Goal: Information Seeking & Learning: Learn about a topic

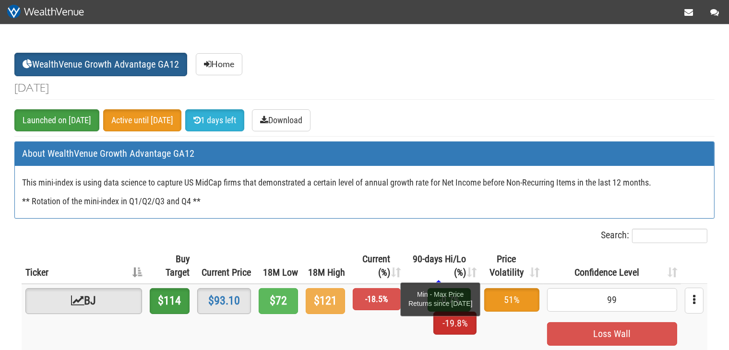
click at [433, 269] on span "90-days Hi/Lo (%)" at bounding box center [439, 265] width 53 height 25
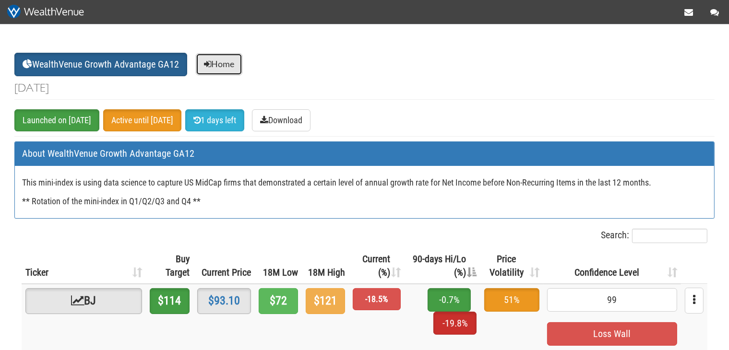
click at [226, 61] on link "Home" at bounding box center [219, 64] width 47 height 22
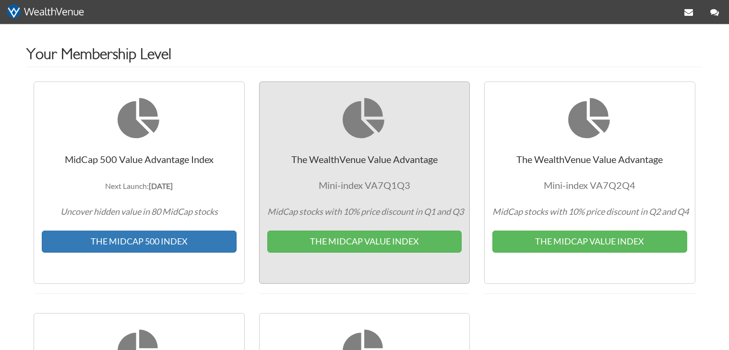
scroll to position [152, 0]
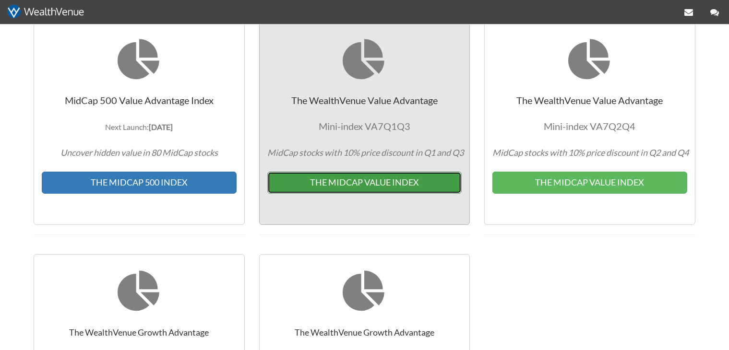
click at [384, 176] on button "THE MIDCAP VALUE INDEX" at bounding box center [364, 183] width 195 height 22
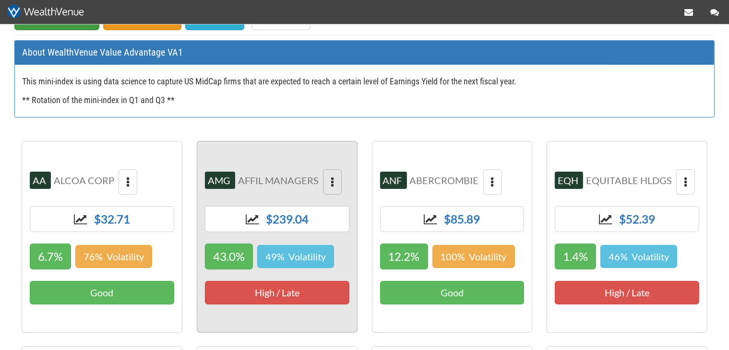
scroll to position [101, 0]
click at [330, 170] on button "button" at bounding box center [332, 182] width 19 height 26
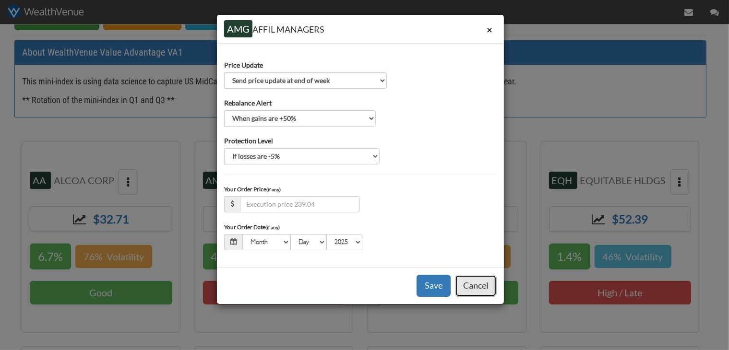
click at [480, 280] on button "Cancel" at bounding box center [476, 286] width 42 height 22
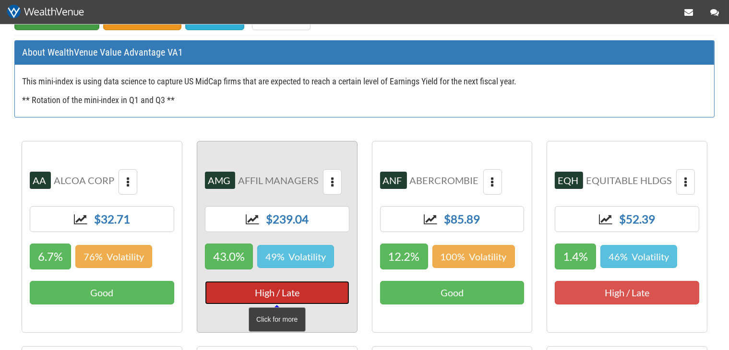
click at [275, 295] on span "High / Late" at bounding box center [277, 293] width 144 height 24
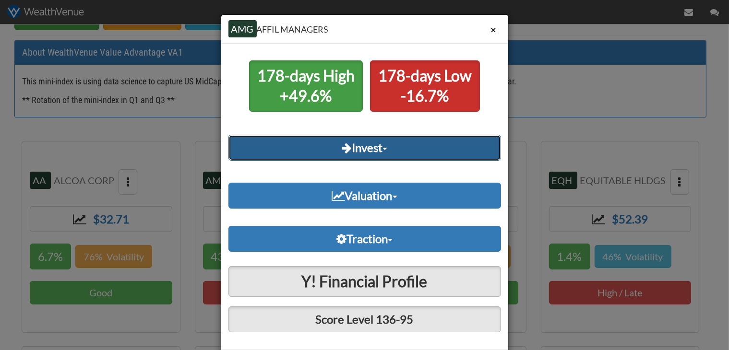
click at [369, 148] on link "Invest" at bounding box center [364, 148] width 273 height 26
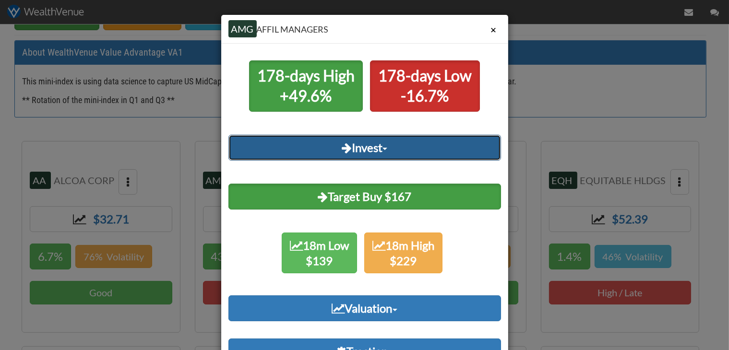
click at [369, 148] on link "Invest" at bounding box center [364, 148] width 273 height 26
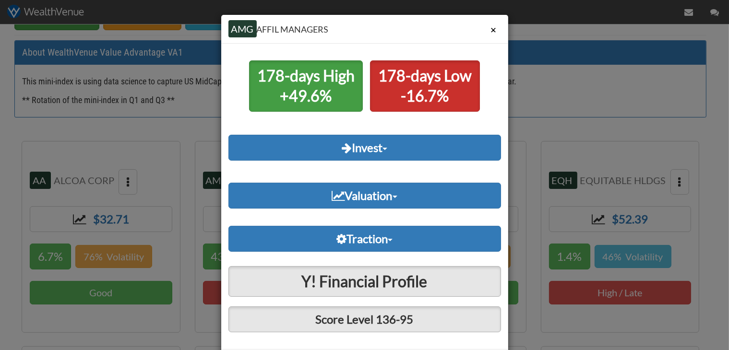
click at [490, 31] on button "×" at bounding box center [494, 30] width 14 height 18
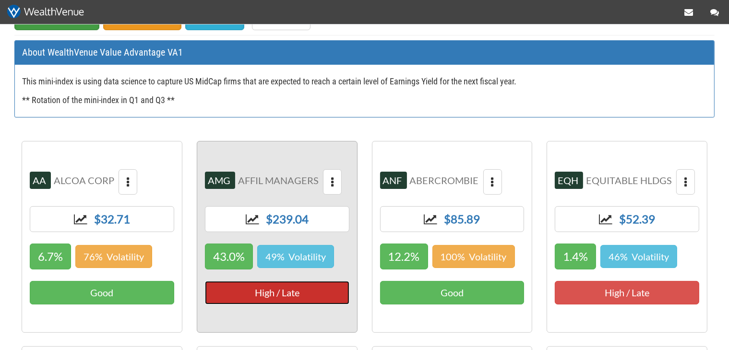
click at [290, 293] on span "High / Late" at bounding box center [277, 293] width 144 height 24
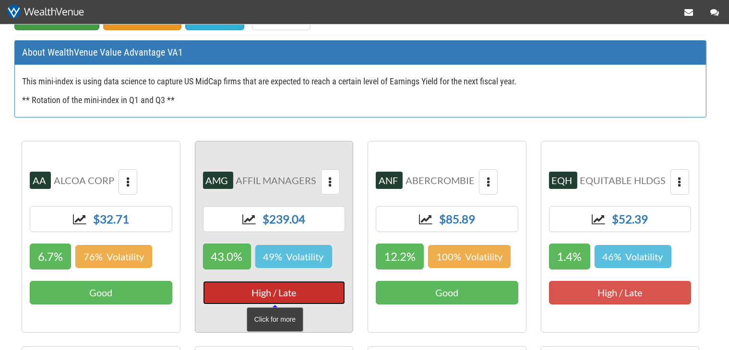
scroll to position [101, 0]
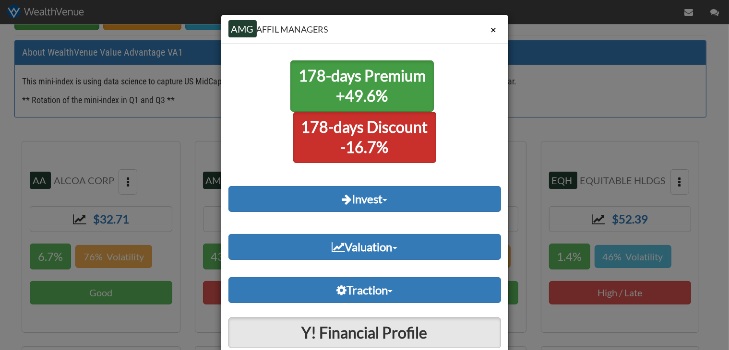
click at [487, 35] on button "×" at bounding box center [494, 30] width 14 height 18
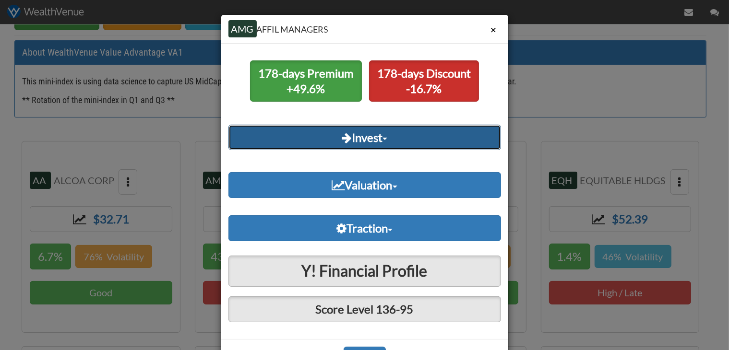
click at [341, 137] on link "Invest" at bounding box center [364, 138] width 273 height 26
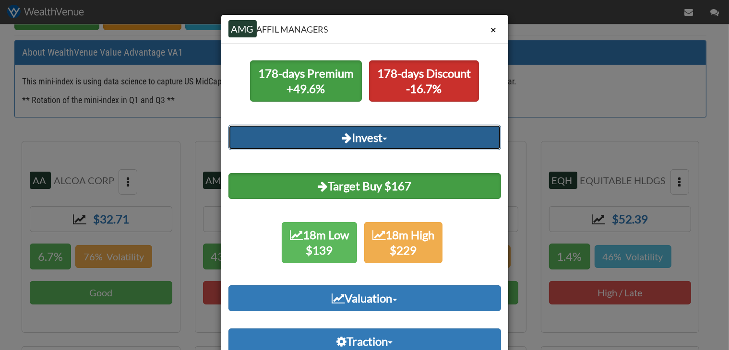
click at [341, 137] on link "Invest" at bounding box center [364, 138] width 273 height 26
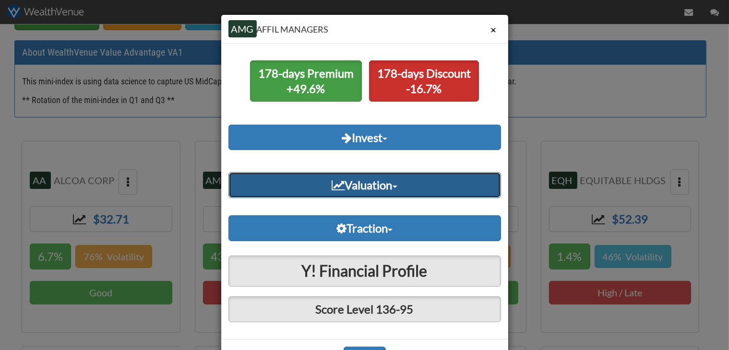
click at [377, 190] on link "Valuation" at bounding box center [364, 185] width 273 height 26
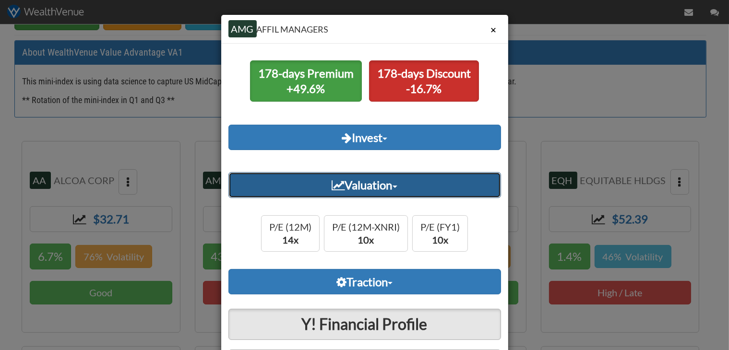
click at [377, 190] on link "Valuation" at bounding box center [364, 185] width 273 height 26
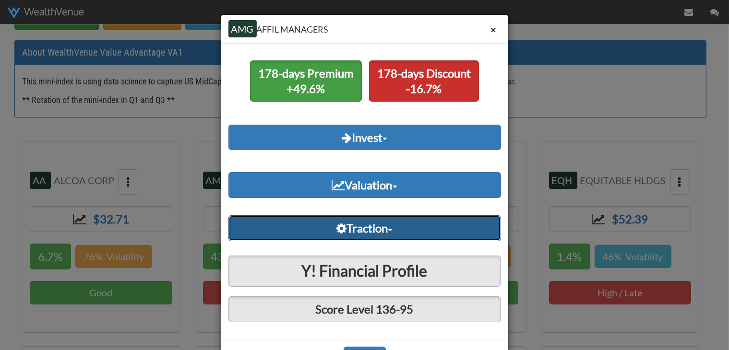
click at [381, 222] on link "Traction" at bounding box center [364, 228] width 273 height 26
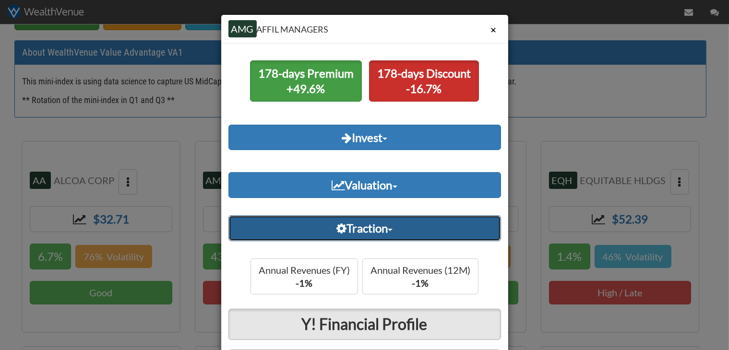
click at [381, 222] on link "Traction" at bounding box center [364, 228] width 273 height 26
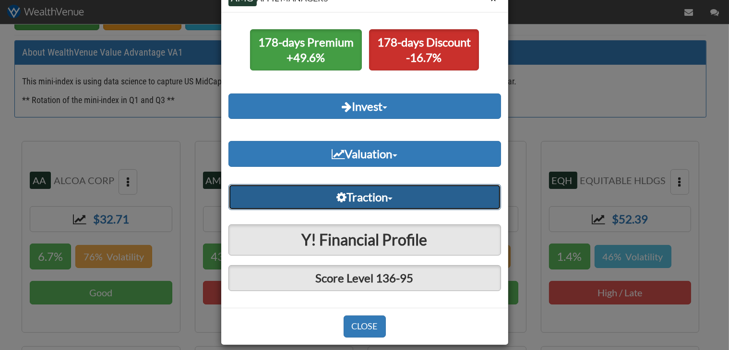
scroll to position [39, 0]
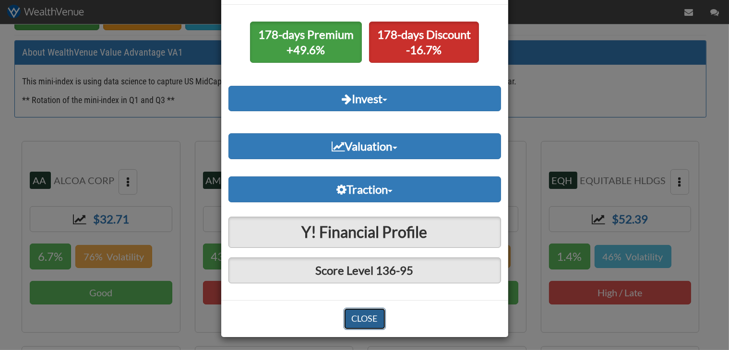
click at [370, 320] on button "CLOSE" at bounding box center [365, 319] width 42 height 22
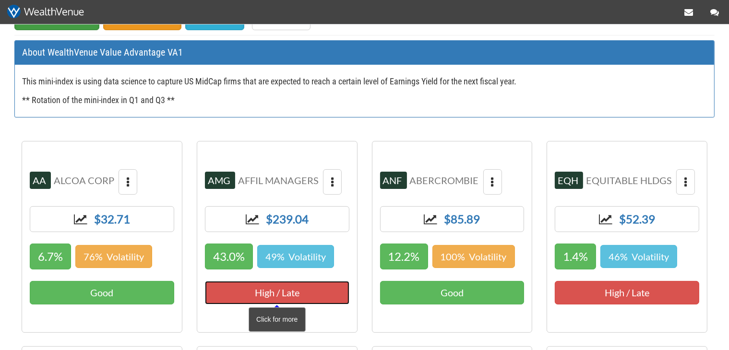
scroll to position [0, 0]
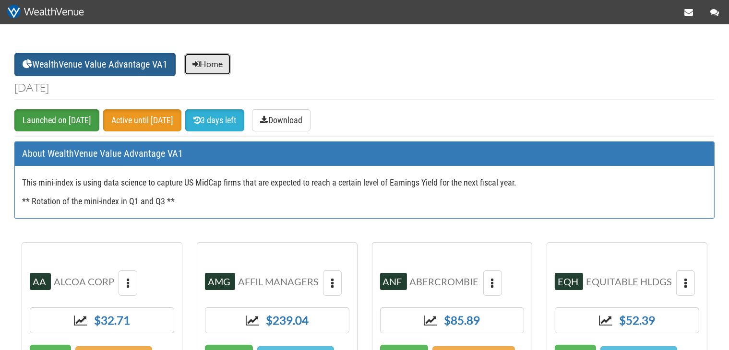
click at [207, 68] on link "Home" at bounding box center [207, 64] width 47 height 22
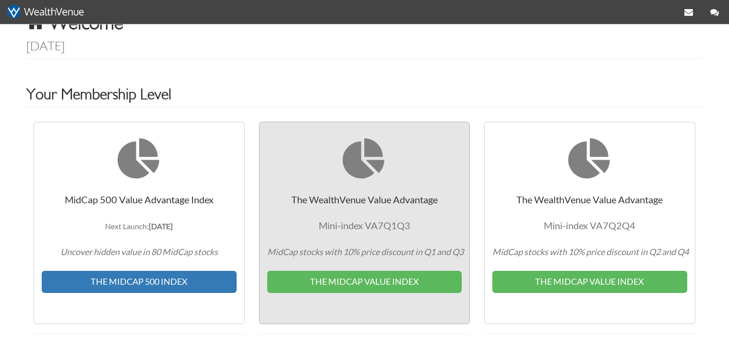
scroll to position [50, 0]
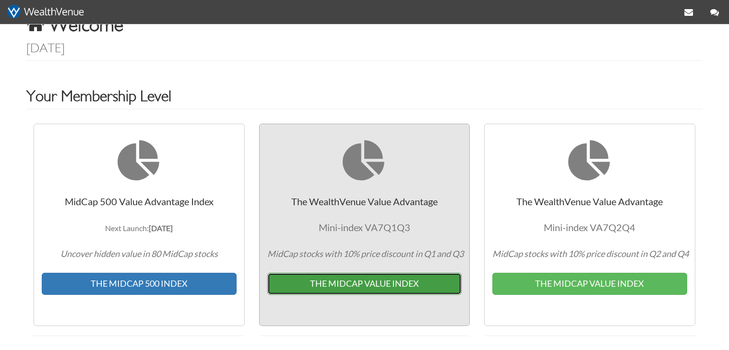
click at [346, 275] on button "THE MIDCAP VALUE INDEX" at bounding box center [364, 284] width 195 height 22
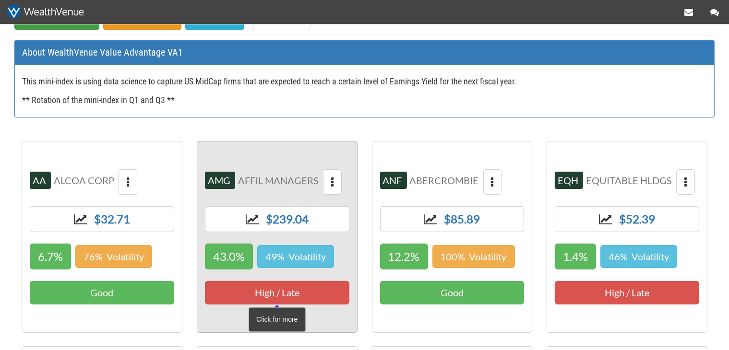
scroll to position [101, 0]
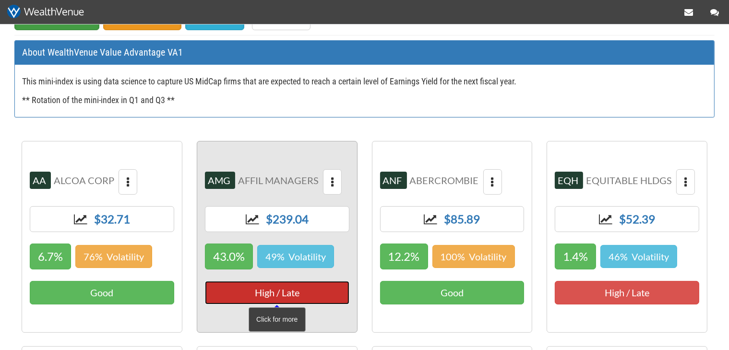
click at [321, 290] on span "High / Late" at bounding box center [277, 293] width 144 height 24
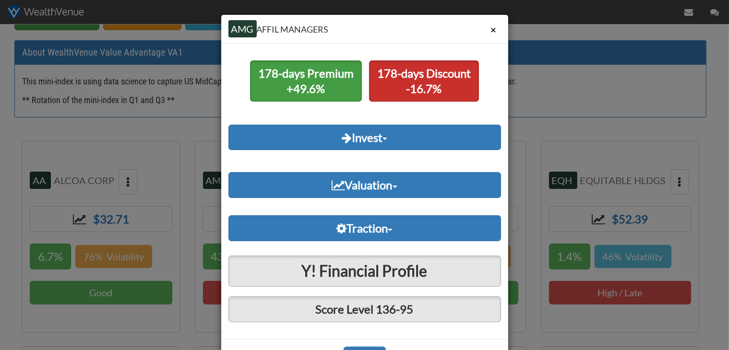
scroll to position [39, 0]
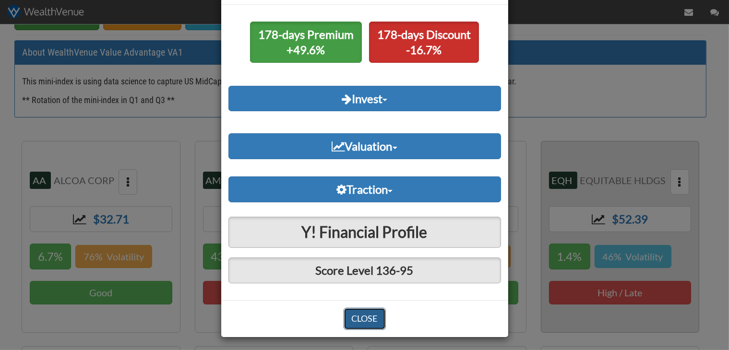
drag, startPoint x: 361, startPoint y: 312, endPoint x: 546, endPoint y: 281, distance: 187.3
click at [361, 313] on button "CLOSE" at bounding box center [365, 319] width 42 height 22
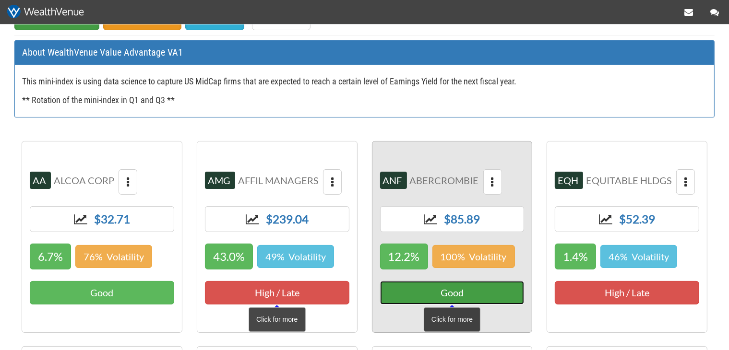
click at [475, 289] on span "Good" at bounding box center [452, 293] width 144 height 24
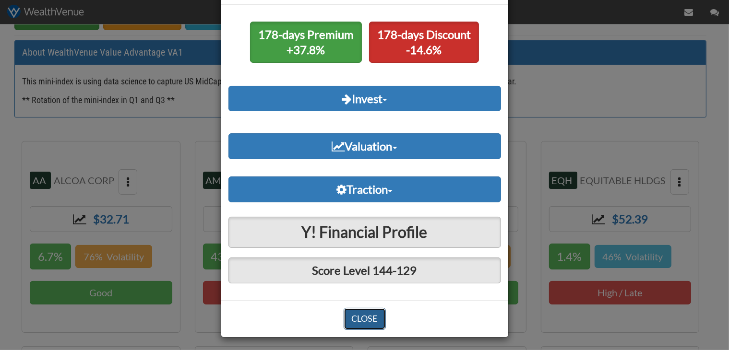
click at [363, 322] on button "CLOSE" at bounding box center [365, 319] width 42 height 22
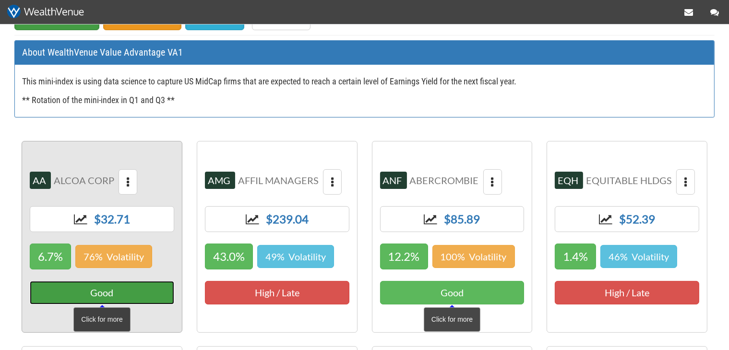
click at [95, 298] on span "Good" at bounding box center [102, 293] width 144 height 24
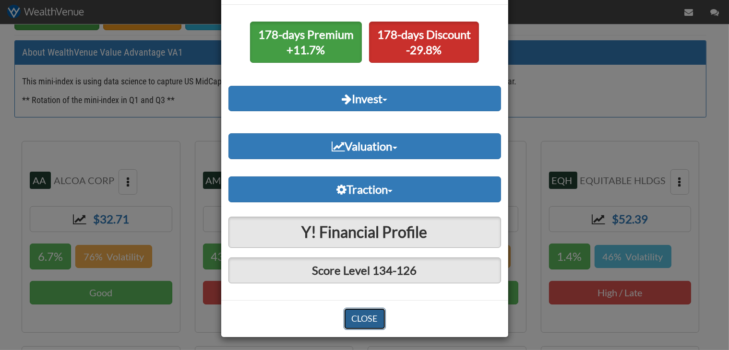
click at [361, 314] on button "CLOSE" at bounding box center [365, 319] width 42 height 22
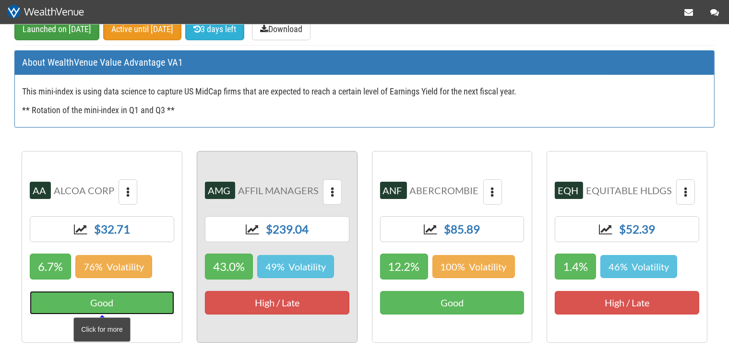
scroll to position [0, 0]
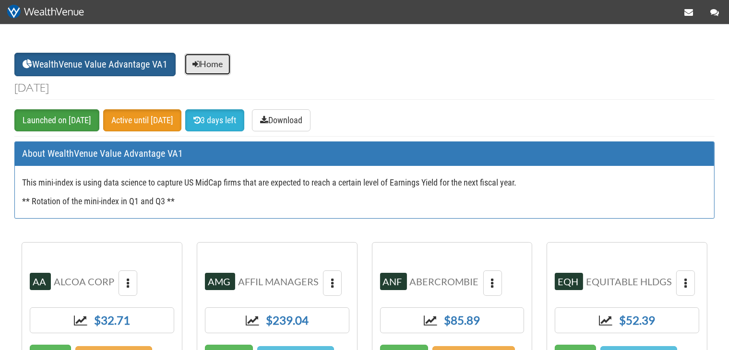
click at [226, 63] on link "Home" at bounding box center [207, 64] width 47 height 22
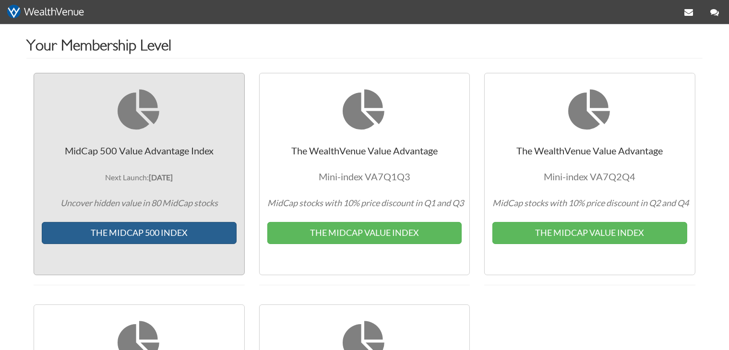
scroll to position [101, 0]
click at [172, 231] on button "THE MIDCAP 500 INDEX" at bounding box center [139, 233] width 195 height 22
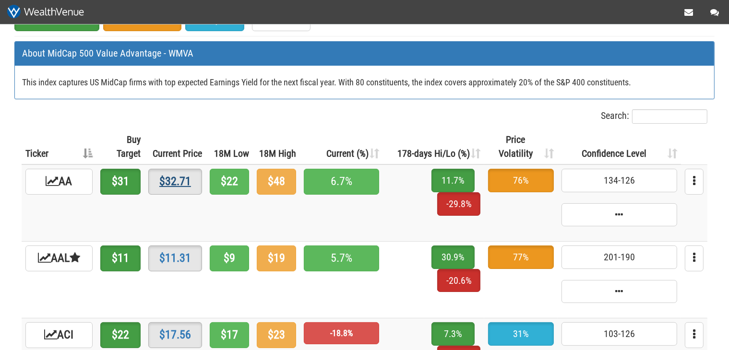
scroll to position [101, 0]
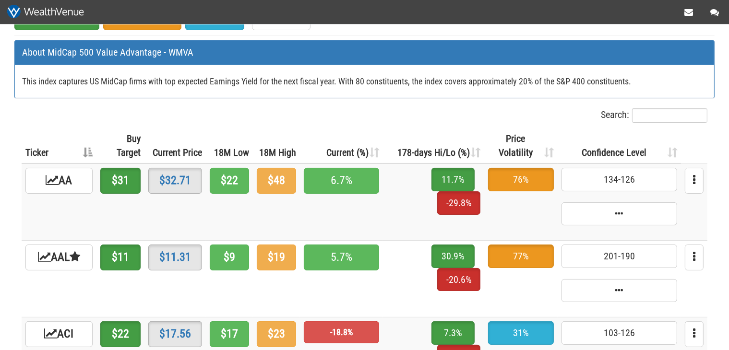
click at [465, 162] on th "178-days Hi/Lo (%)" at bounding box center [433, 146] width 101 height 36
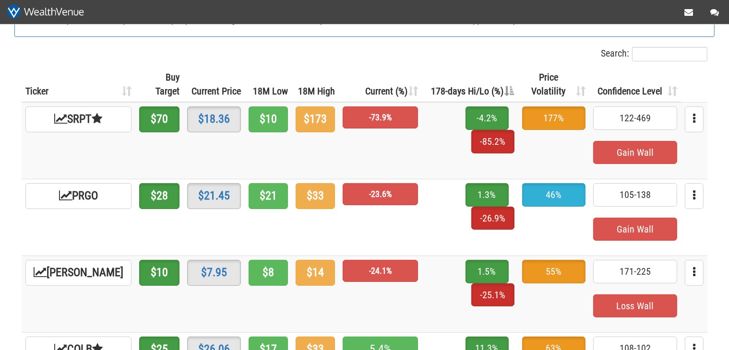
scroll to position [0, 0]
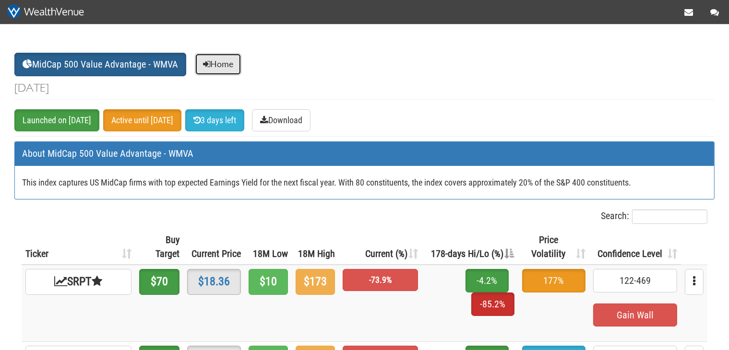
click at [226, 66] on link "Home" at bounding box center [218, 64] width 47 height 22
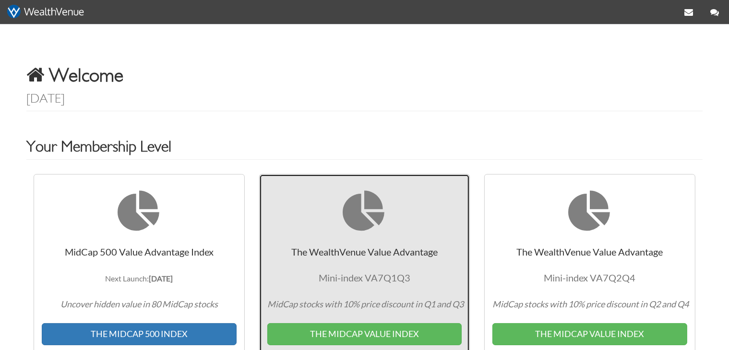
click at [320, 279] on span "Mini-index VA7Q1Q3" at bounding box center [365, 278] width 92 height 12
